Goal: Task Accomplishment & Management: Use online tool/utility

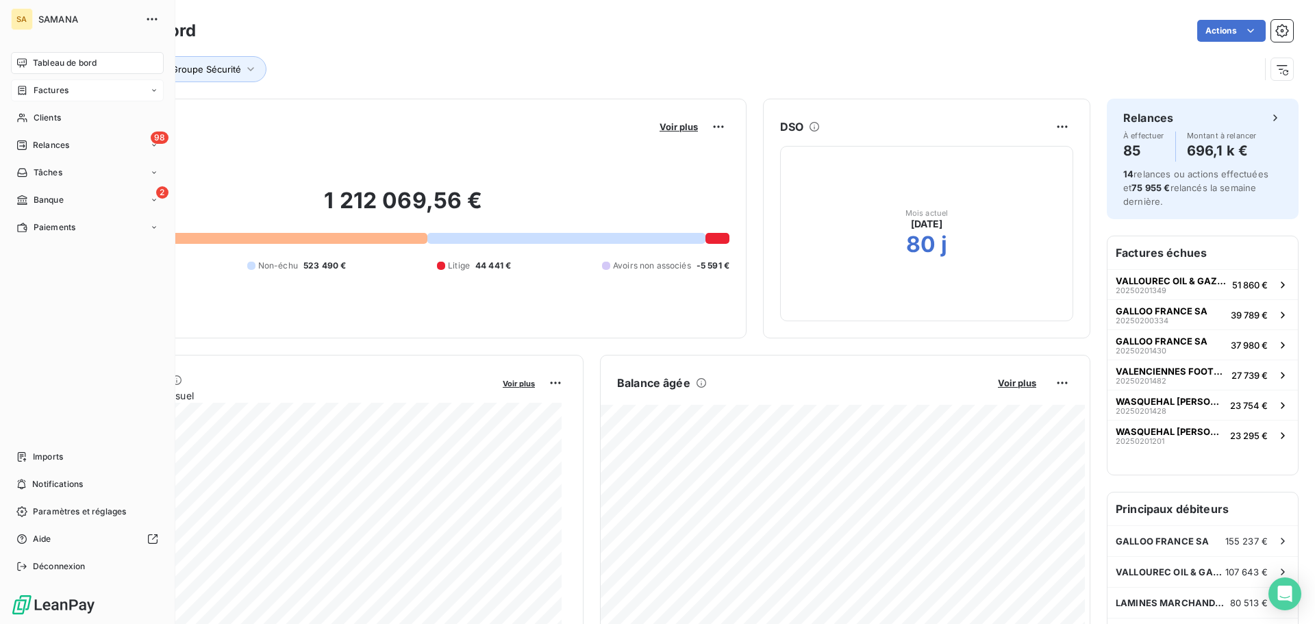
click at [88, 84] on div "Factures" at bounding box center [87, 90] width 153 height 22
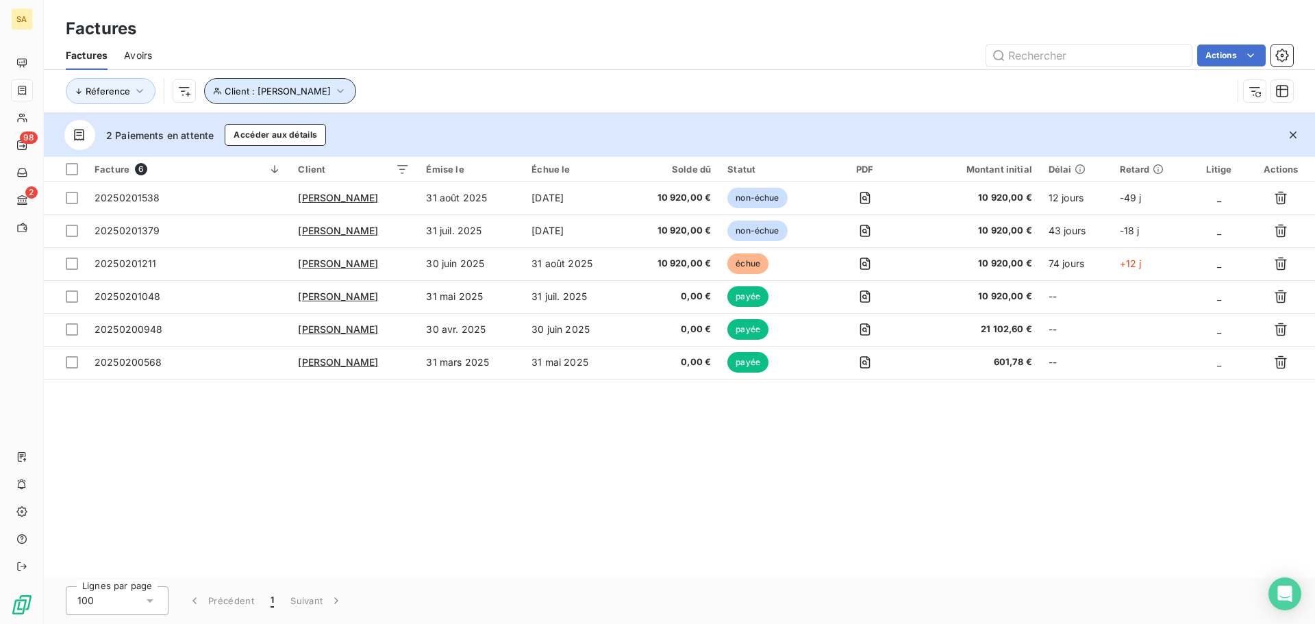
click at [309, 90] on span "Client : [PERSON_NAME]" at bounding box center [278, 91] width 106 height 11
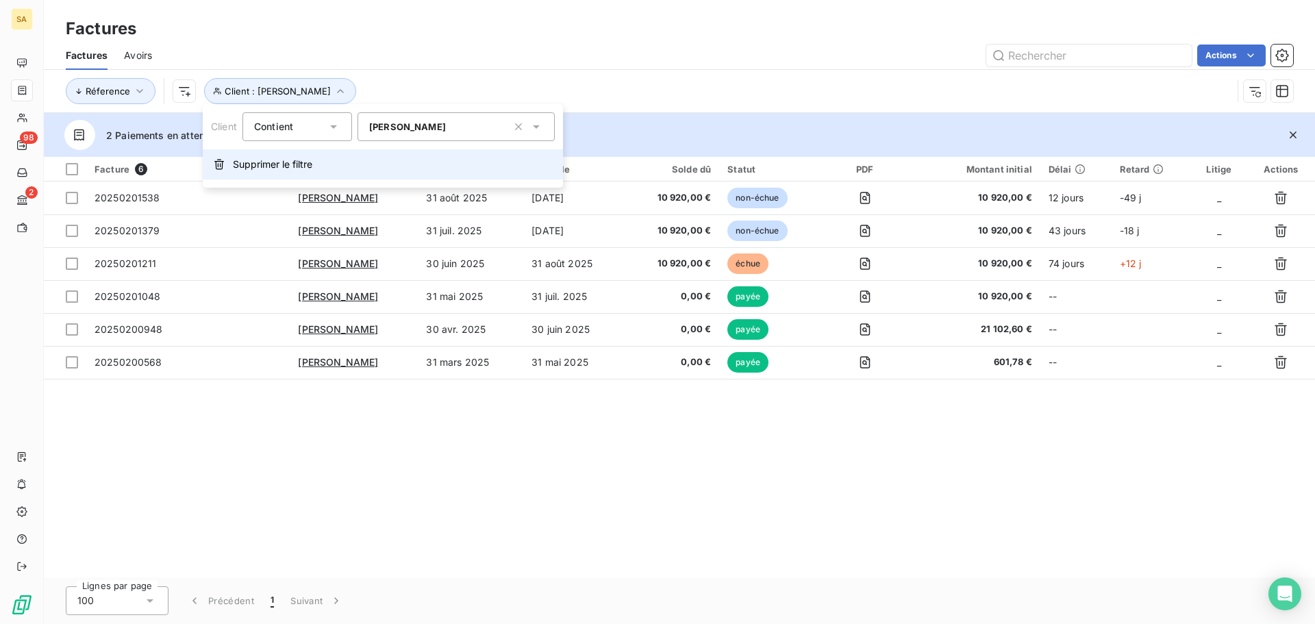
click at [295, 167] on span "Supprimer le filtre" at bounding box center [272, 165] width 79 height 14
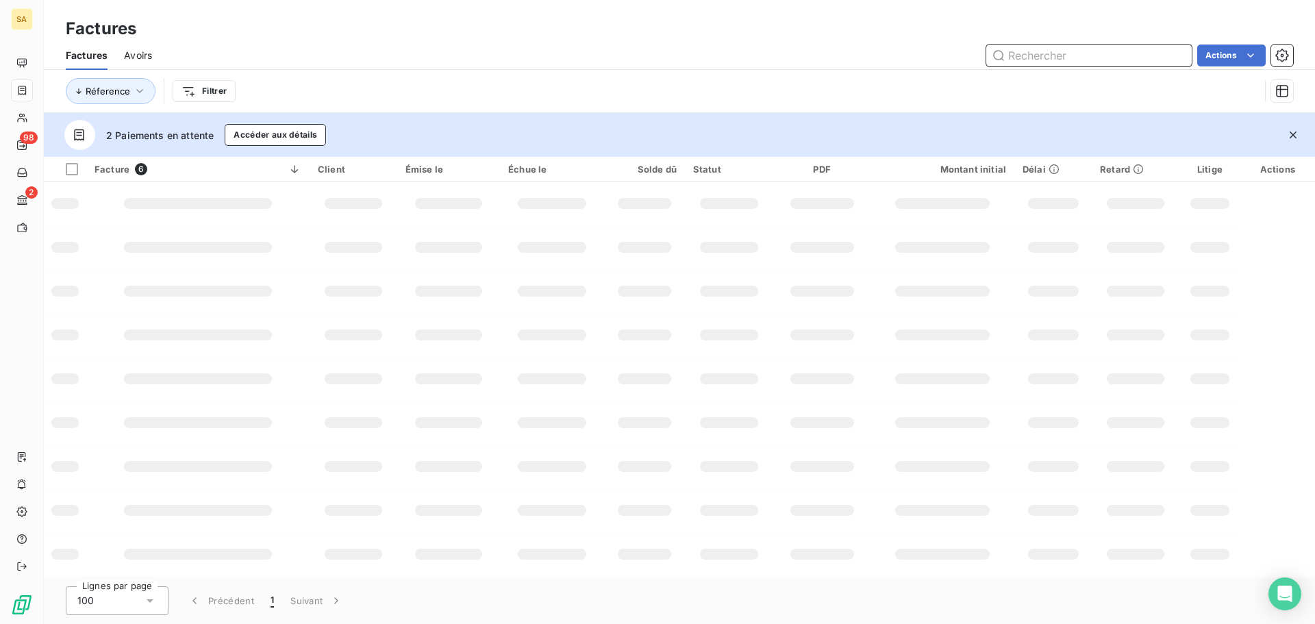
click at [1037, 55] on input "text" at bounding box center [1090, 56] width 206 height 22
paste input "20250201349"
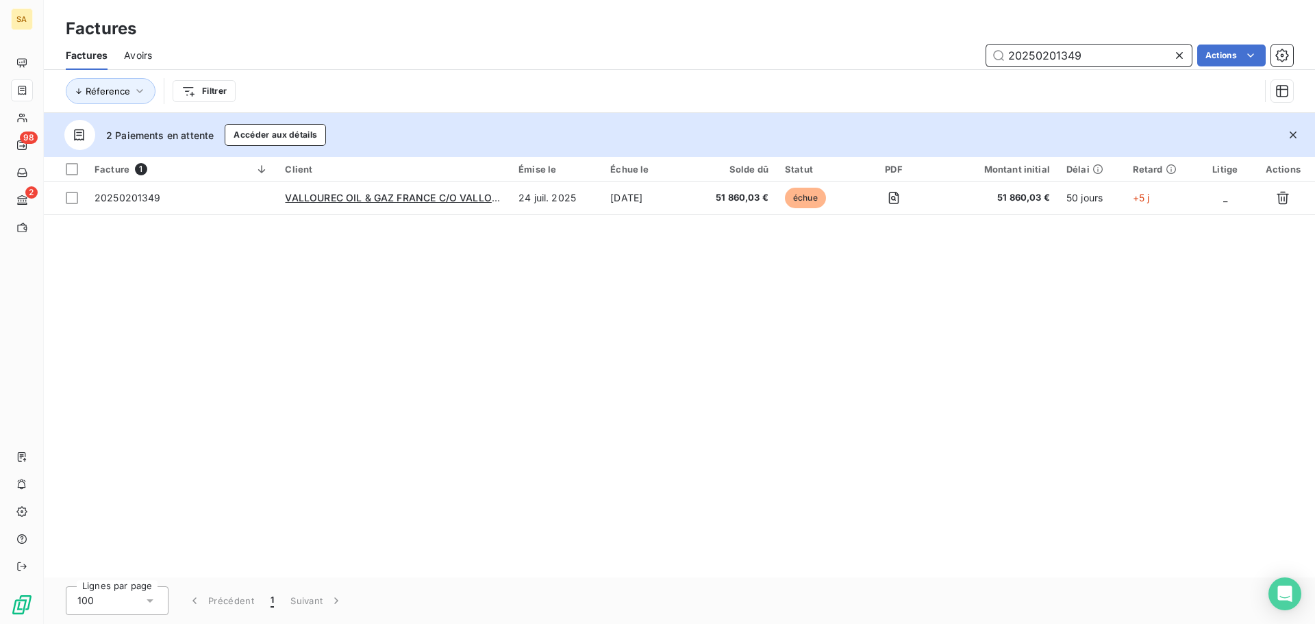
type input "20250201349"
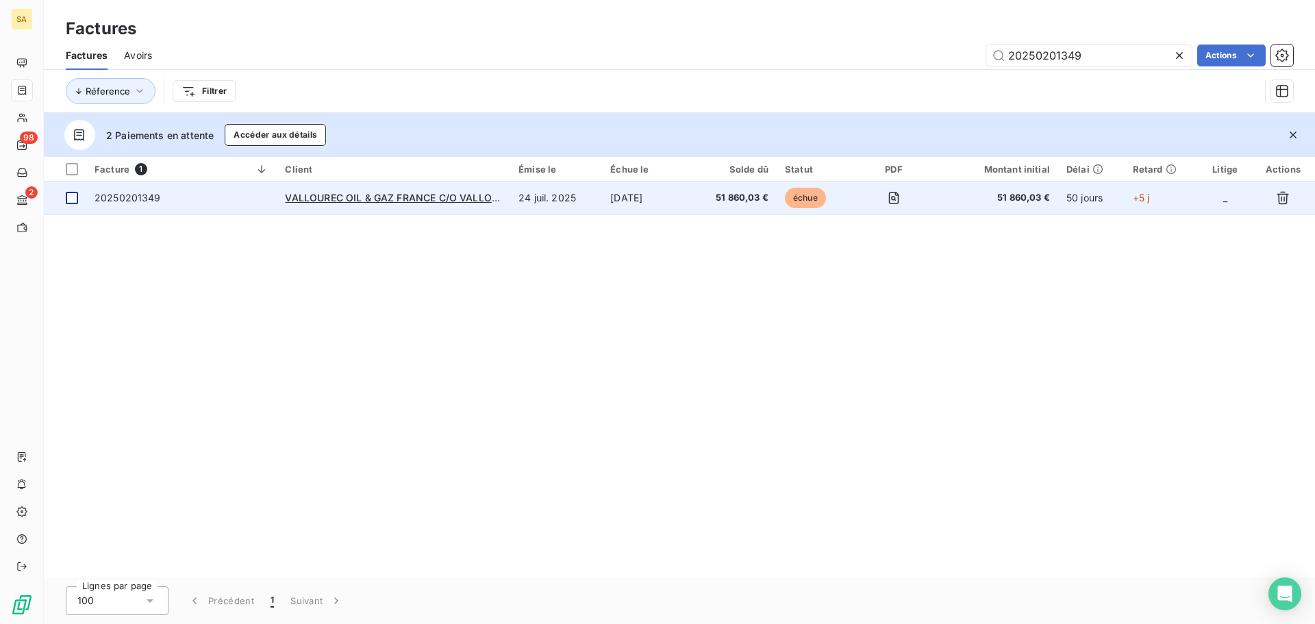
click at [74, 198] on div at bounding box center [72, 198] width 12 height 12
click at [136, 199] on span "20250201349" at bounding box center [128, 198] width 66 height 12
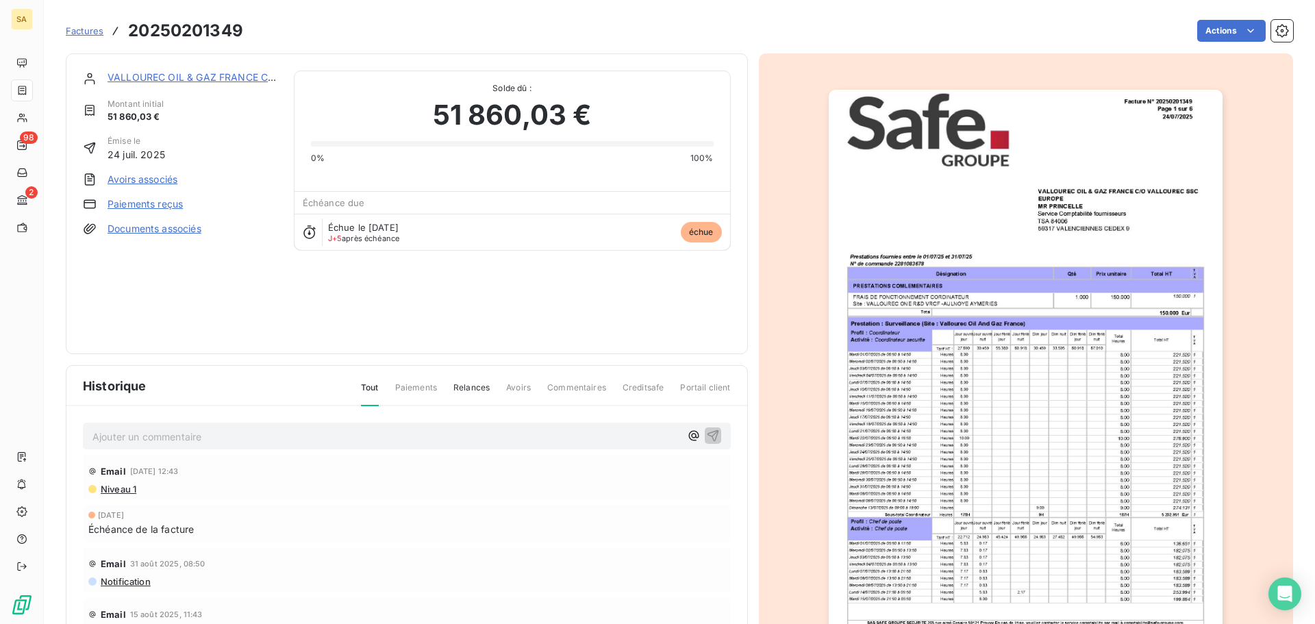
click at [141, 208] on link "Paiements reçus" at bounding box center [145, 204] width 75 height 14
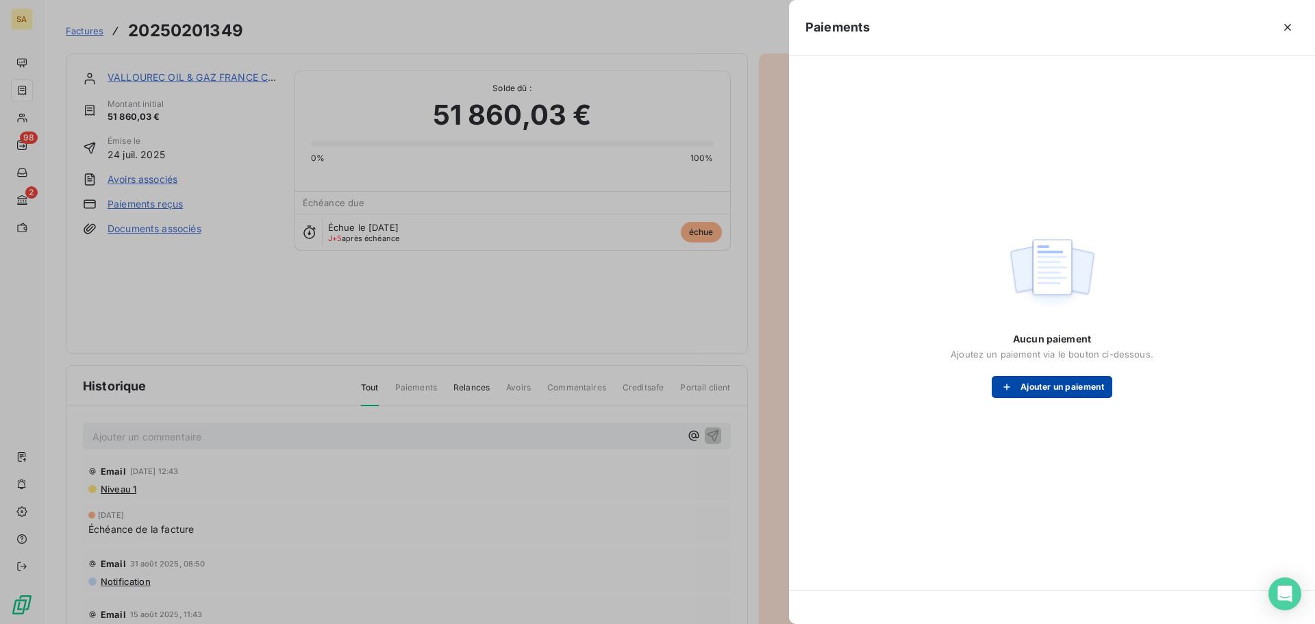
click at [1024, 391] on button "Ajouter un paiement" at bounding box center [1052, 387] width 121 height 22
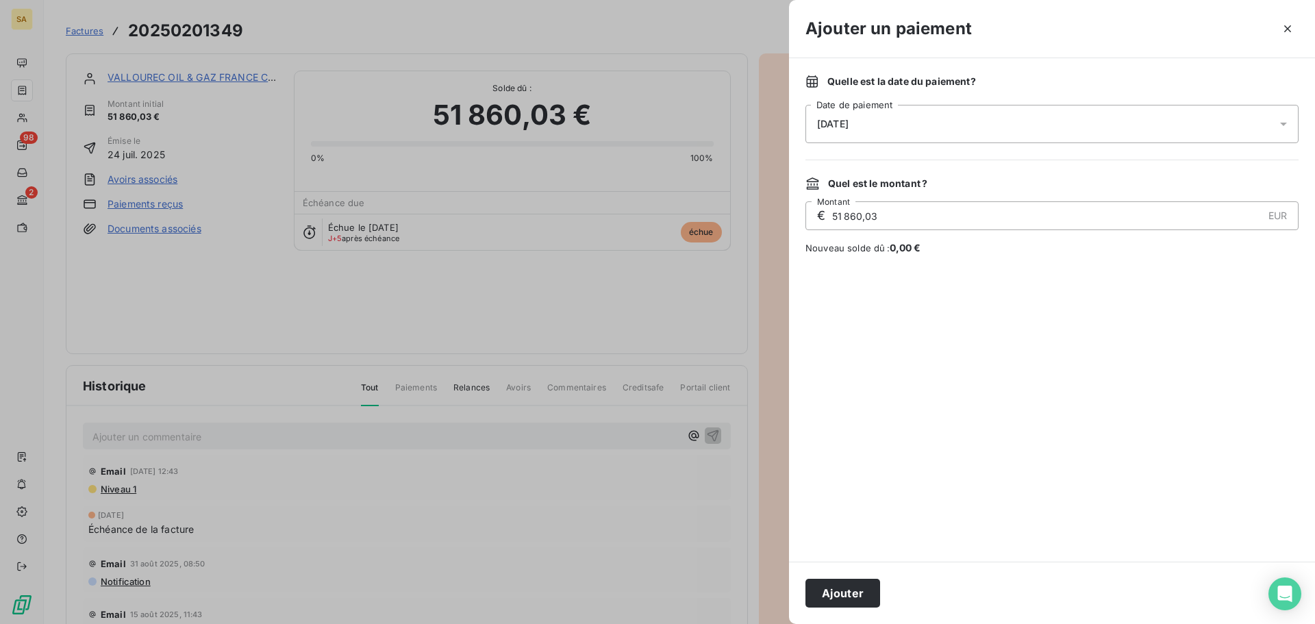
click at [849, 123] on span "[DATE]" at bounding box center [833, 124] width 32 height 11
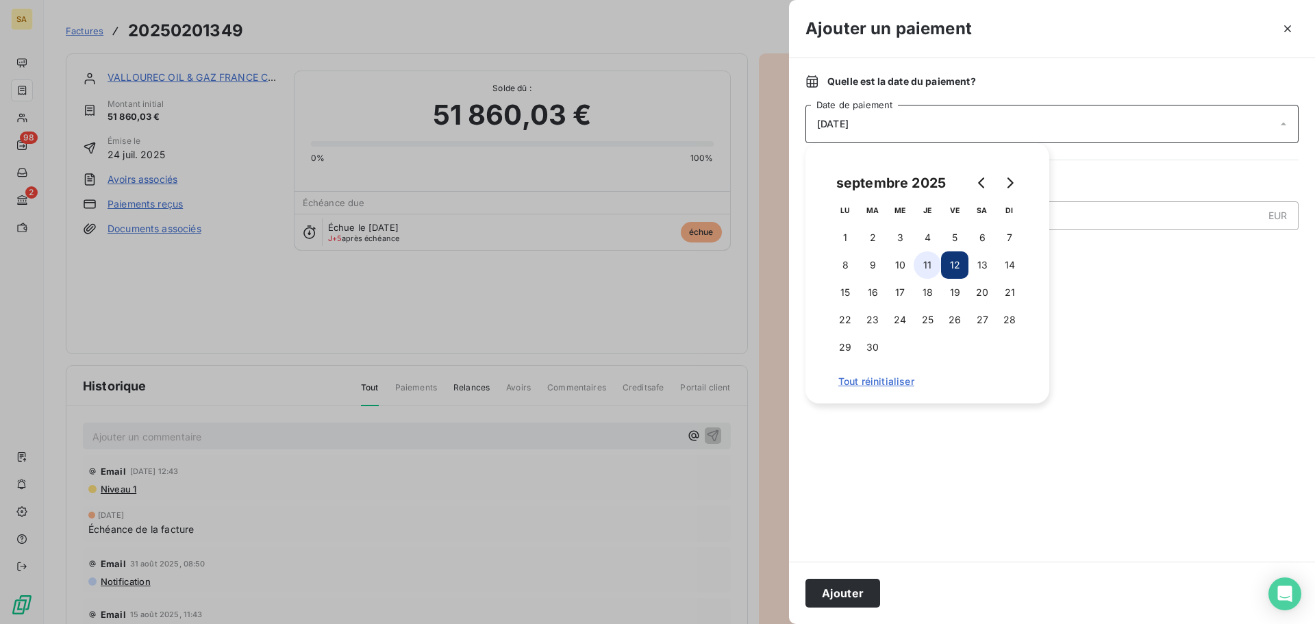
click at [927, 260] on button "11" at bounding box center [927, 264] width 27 height 27
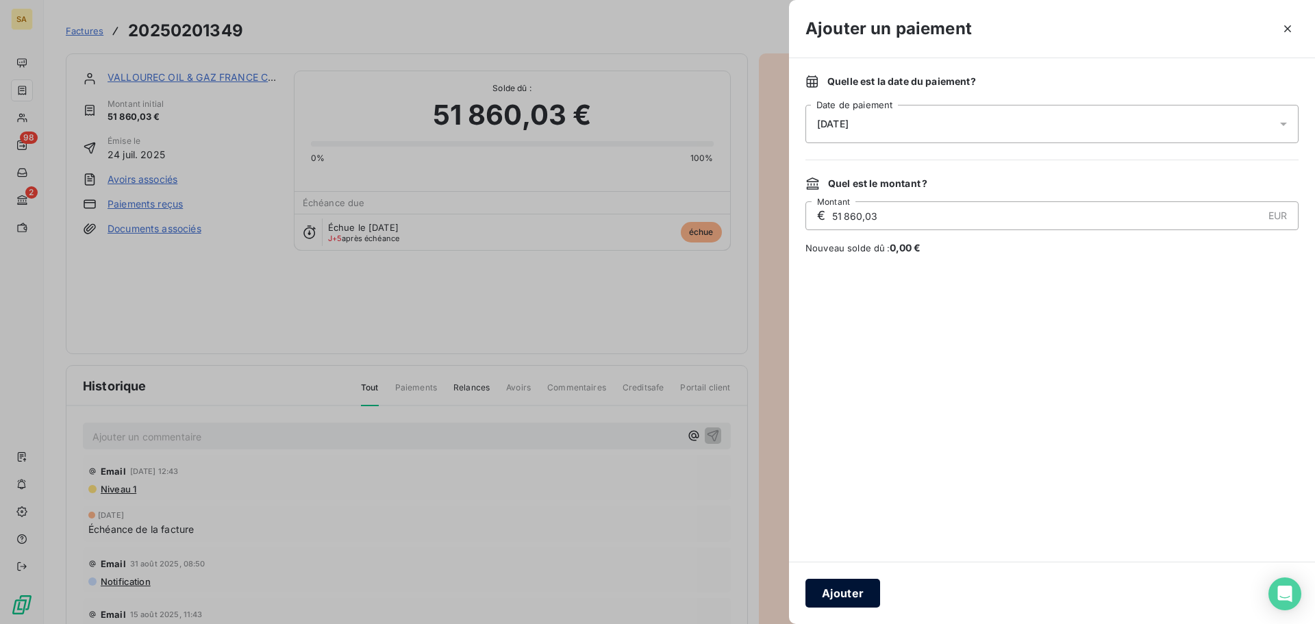
click at [841, 604] on button "Ajouter" at bounding box center [843, 593] width 75 height 29
